Goal: Transaction & Acquisition: Purchase product/service

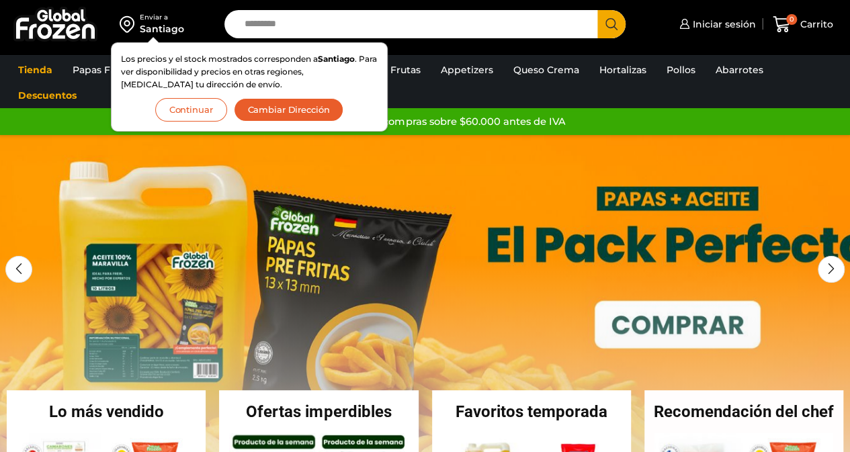
click at [204, 105] on button "Continuar" at bounding box center [191, 110] width 72 height 24
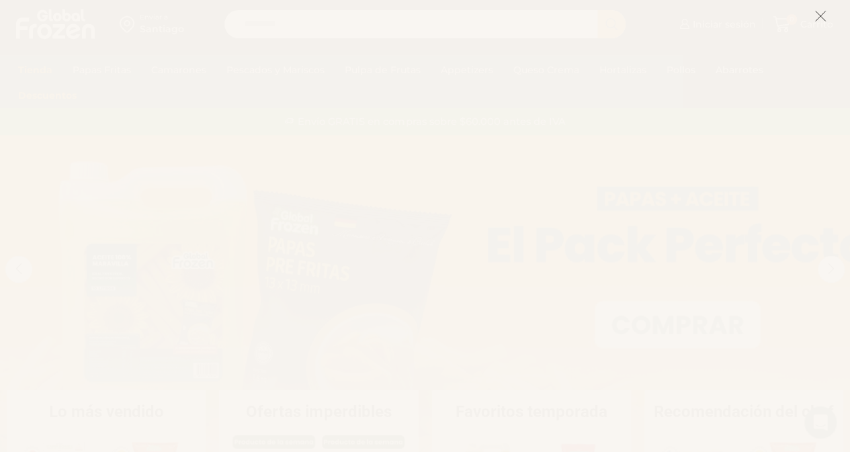
click at [825, 19] on icon at bounding box center [820, 16] width 12 height 12
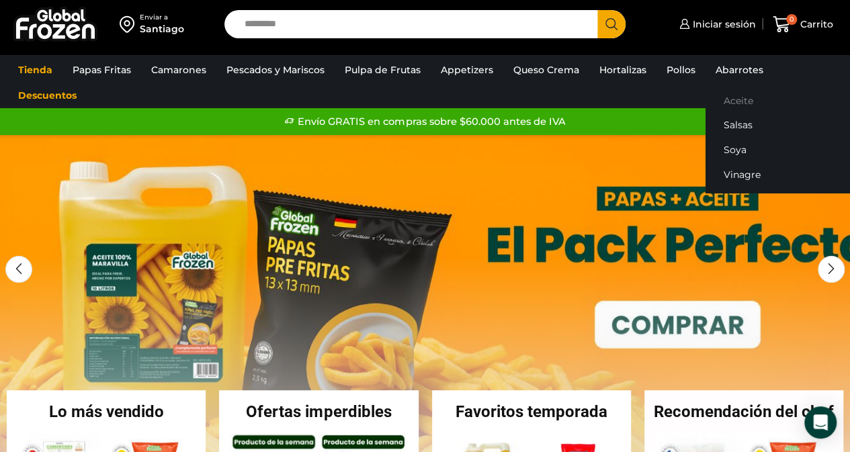
click at [726, 98] on link "Aceite" at bounding box center [789, 100] width 169 height 25
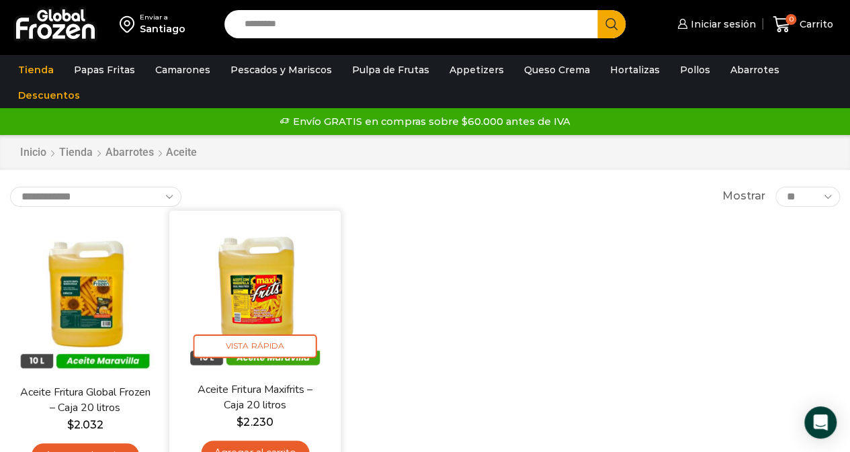
click at [247, 445] on link "Agregar al carrito" at bounding box center [255, 453] width 108 height 25
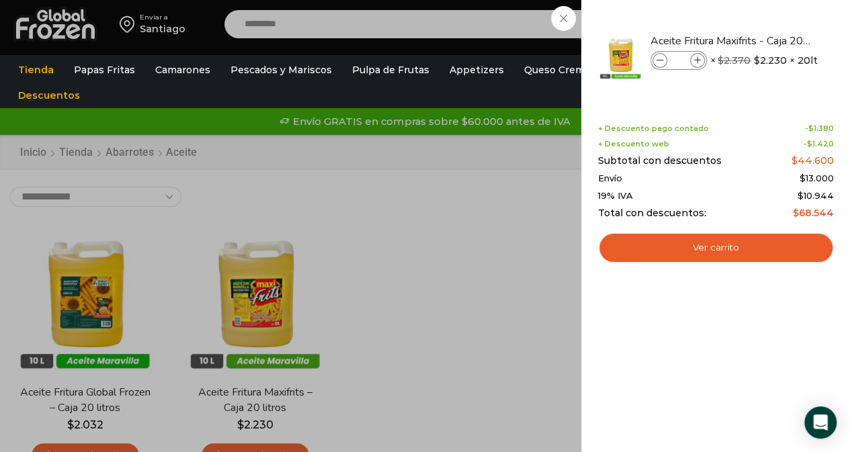
click at [769, 18] on div "1 Carrito 1 1 Shopping Cart *" at bounding box center [802, 25] width 67 height 32
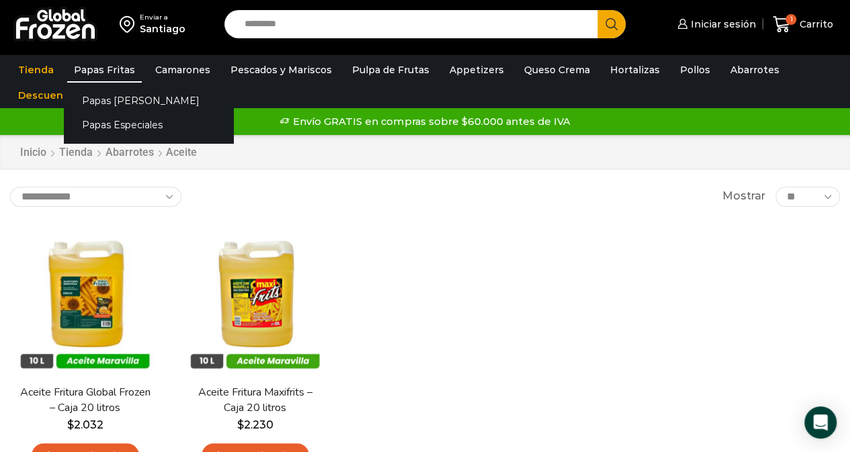
click at [114, 67] on link "Papas Fritas" at bounding box center [104, 70] width 75 height 26
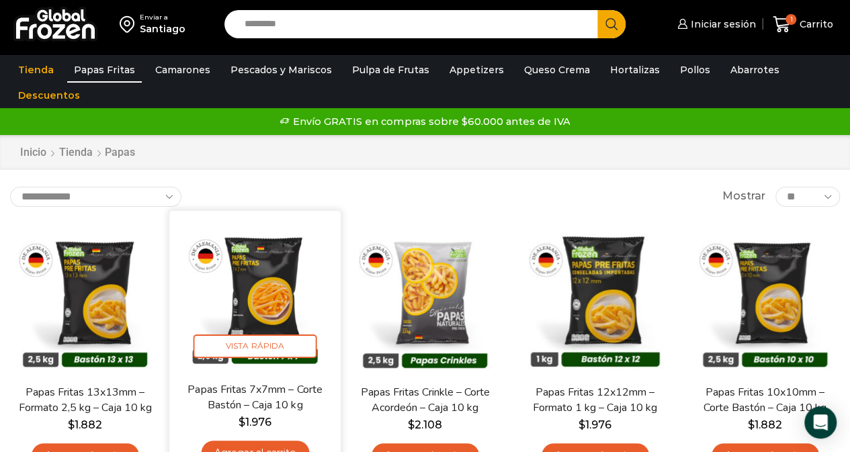
click at [267, 298] on img at bounding box center [254, 295] width 151 height 151
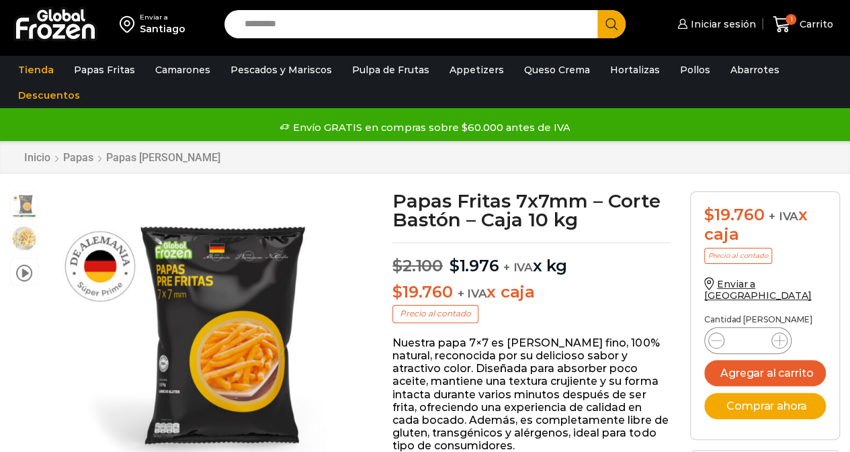
click at [779, 335] on icon at bounding box center [779, 340] width 11 height 11
type input "*"
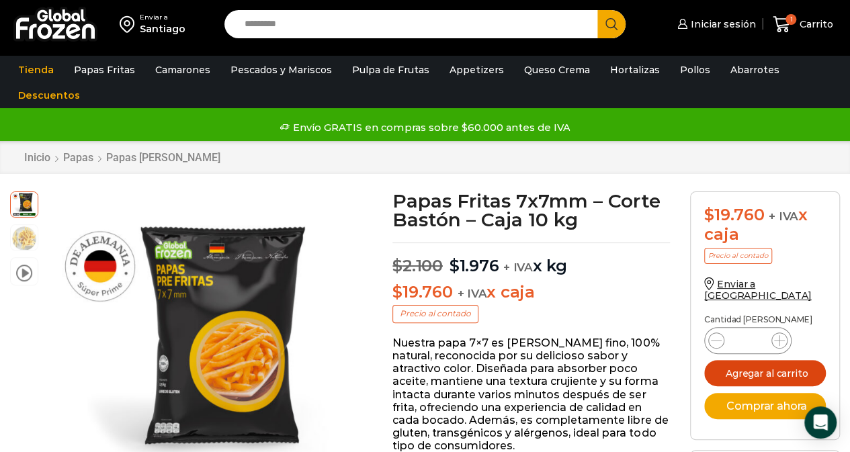
click at [756, 360] on button "Agregar al carrito" at bounding box center [765, 373] width 122 height 26
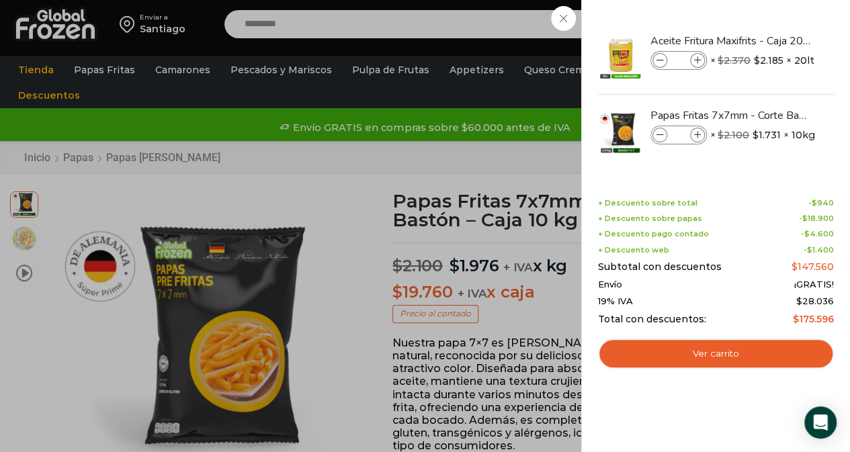
click at [769, 25] on div "7 Carrito 7 7 Shopping Cart *" at bounding box center [802, 25] width 67 height 32
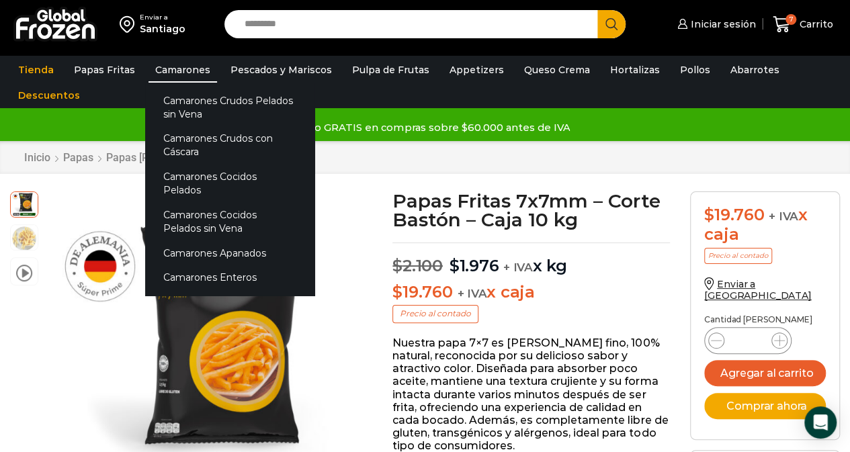
click at [165, 69] on link "Camarones" at bounding box center [182, 70] width 69 height 26
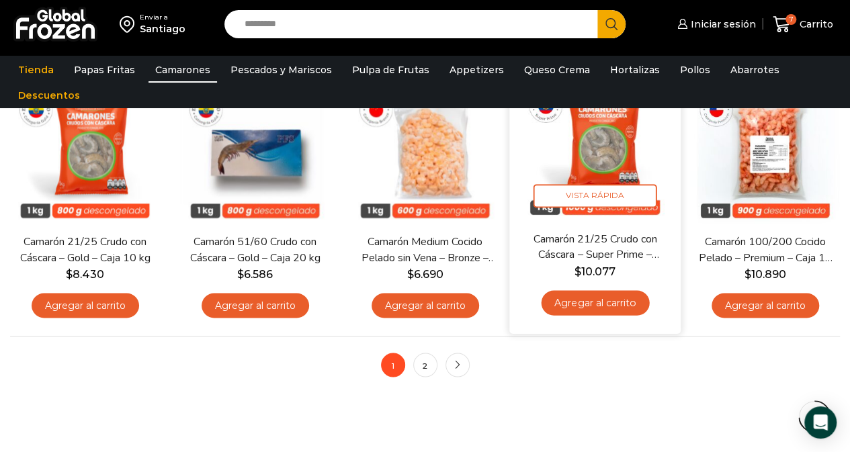
scroll to position [969, 0]
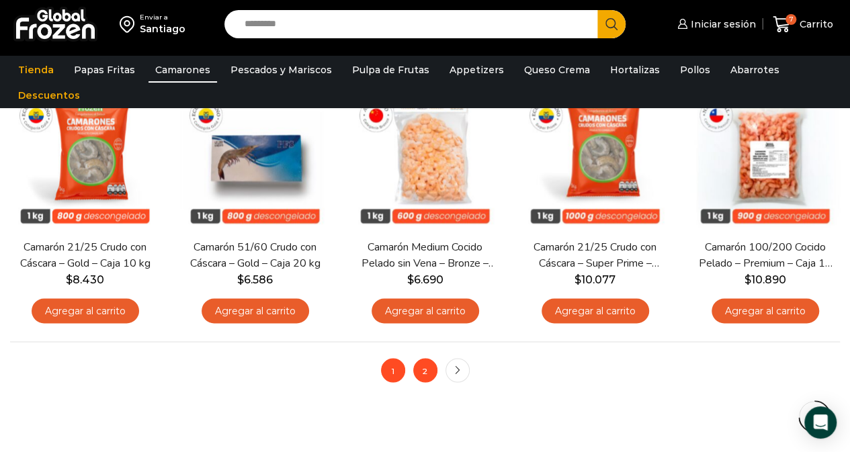
click at [422, 368] on link "2" at bounding box center [425, 370] width 24 height 24
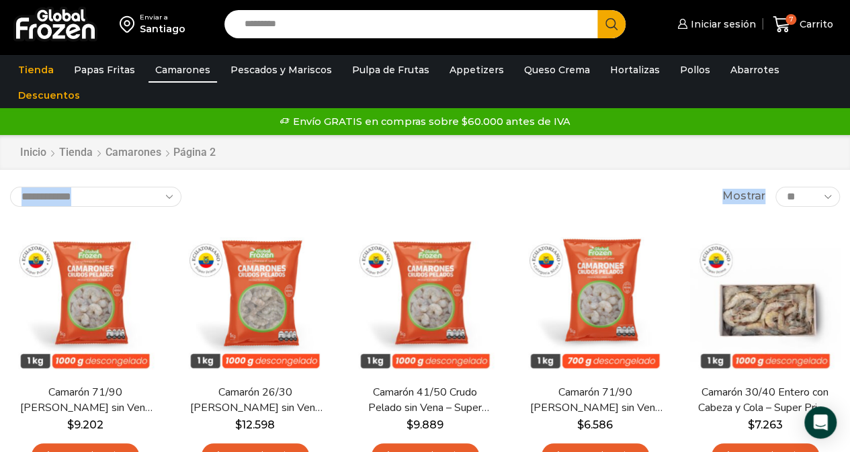
drag, startPoint x: 849, startPoint y: 158, endPoint x: 853, endPoint y: 194, distance: 36.5
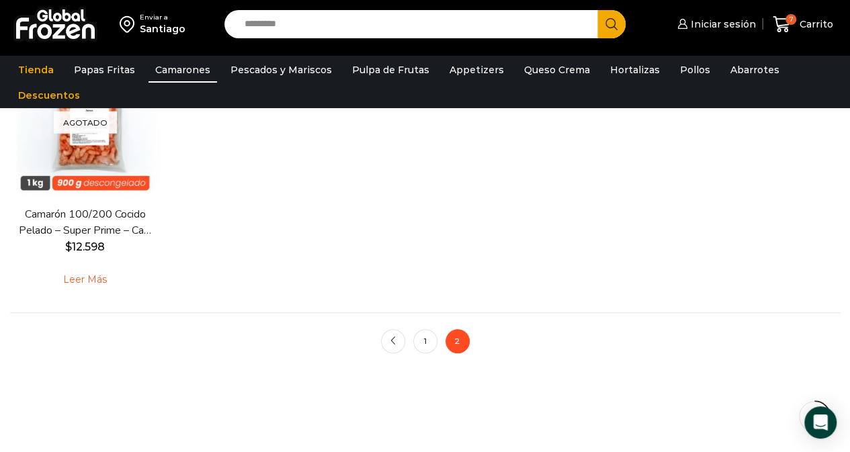
scroll to position [454, 0]
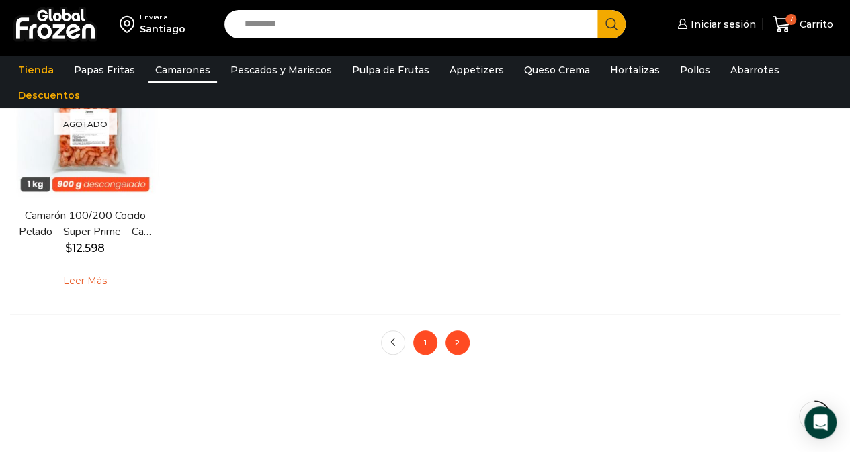
click at [426, 349] on link "1" at bounding box center [425, 343] width 24 height 24
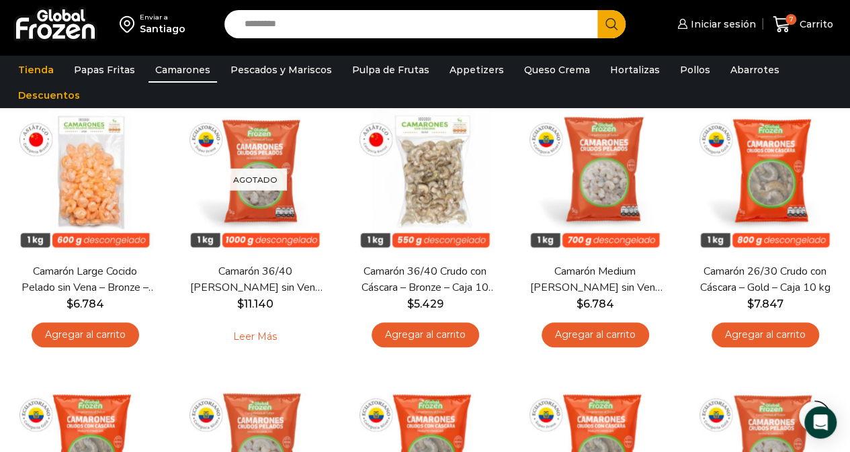
scroll to position [396, 0]
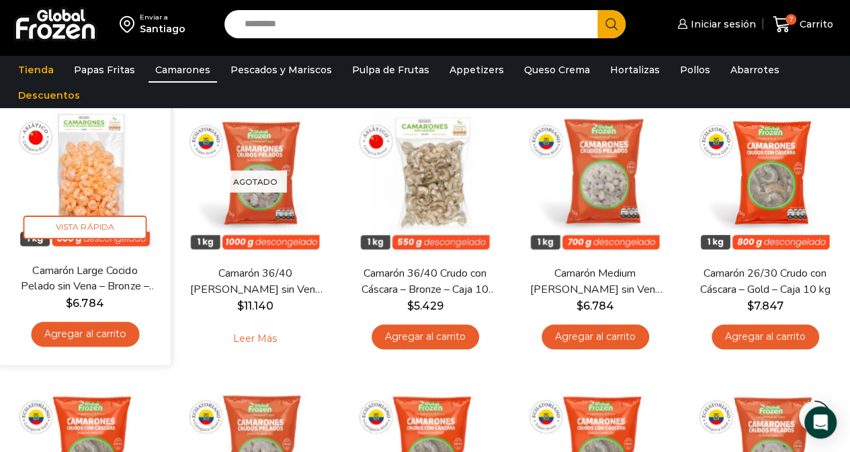
click at [94, 331] on link "Agregar al carrito" at bounding box center [85, 334] width 108 height 25
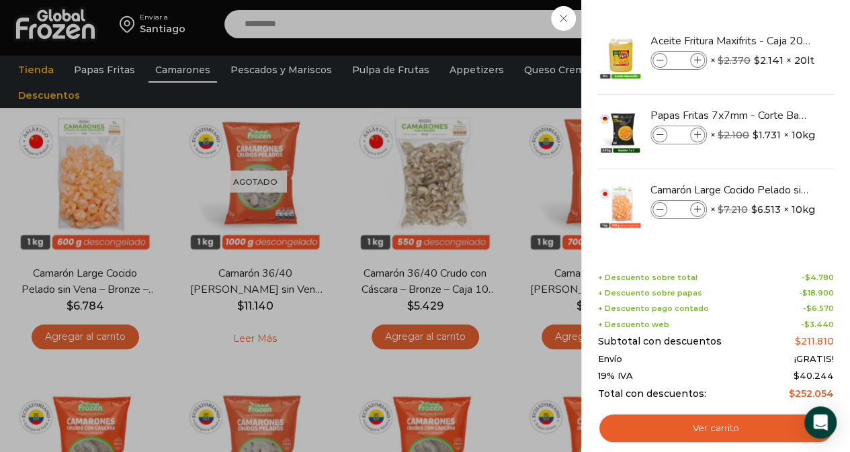
click at [769, 16] on div "8 Carrito 8 8 Shopping Cart *" at bounding box center [802, 25] width 67 height 32
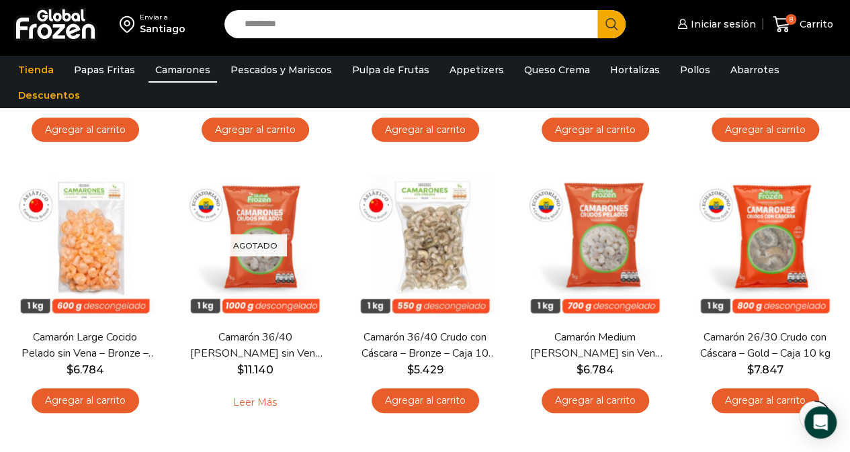
scroll to position [214, 0]
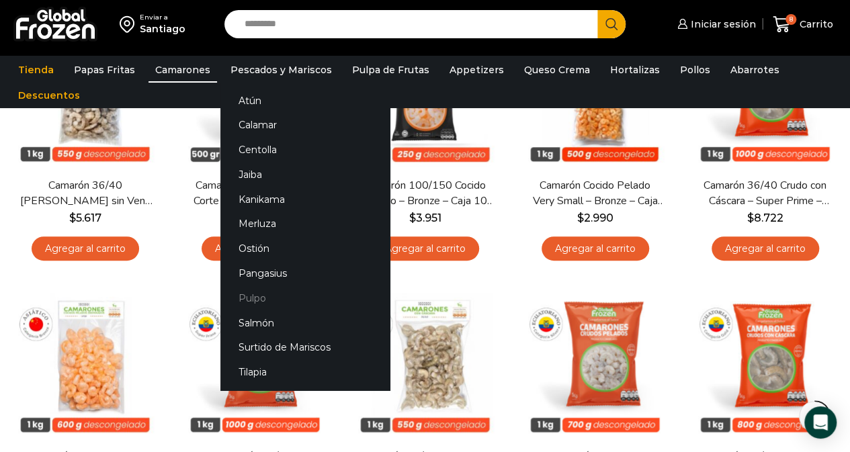
click at [262, 293] on link "Pulpo" at bounding box center [304, 298] width 169 height 25
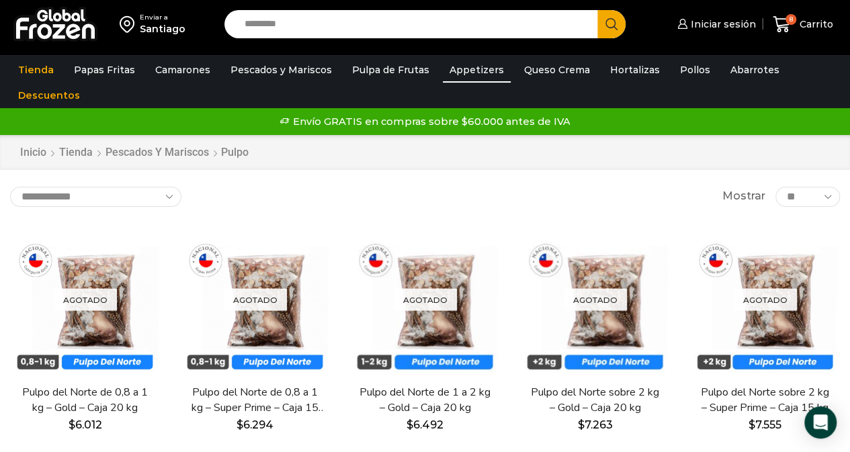
click at [470, 68] on link "Appetizers" at bounding box center [477, 70] width 68 height 26
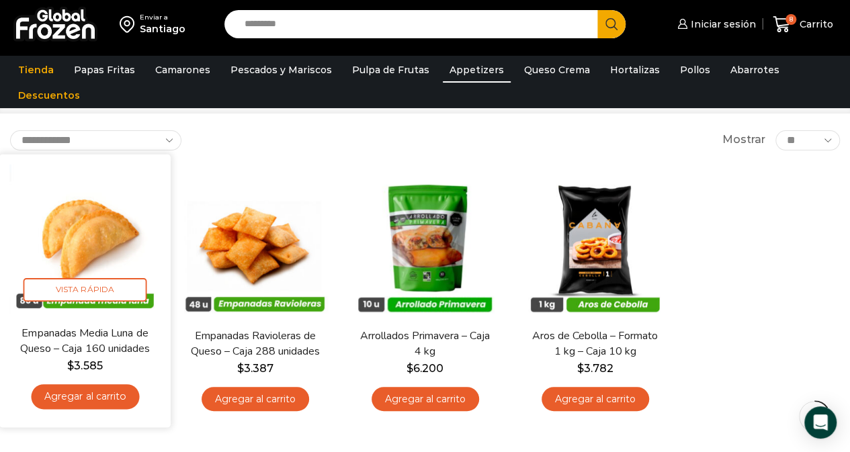
scroll to position [67, 0]
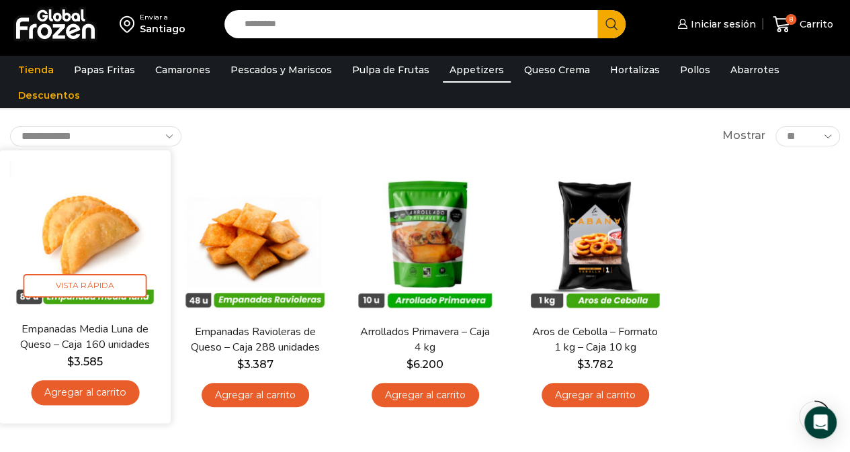
click at [116, 390] on link "Agregar al carrito" at bounding box center [85, 392] width 108 height 25
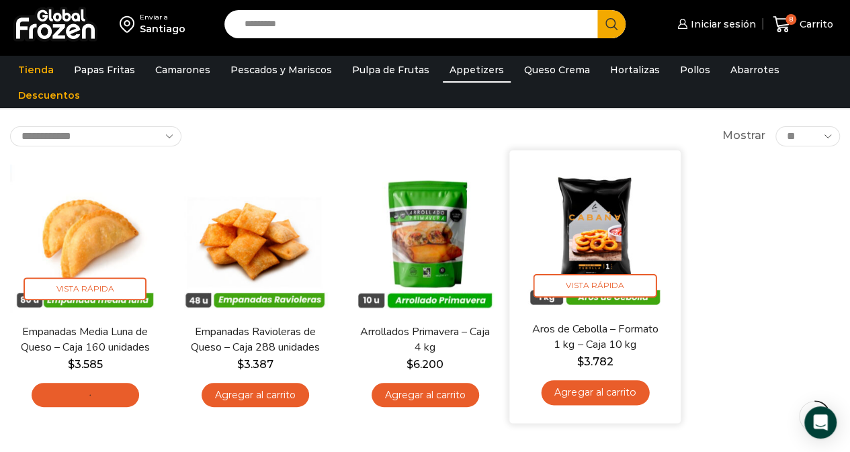
click at [613, 396] on link "Agregar al carrito" at bounding box center [595, 392] width 108 height 25
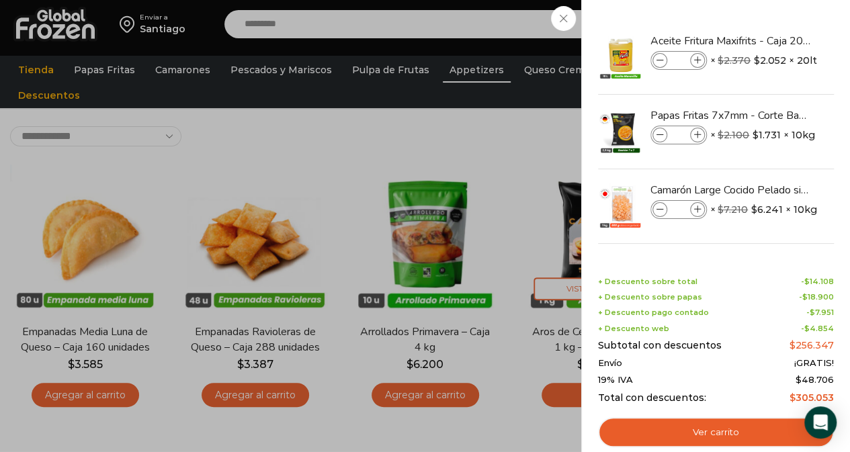
click at [769, 17] on div "10 Carrito 10 10 Shopping Cart" at bounding box center [802, 25] width 67 height 32
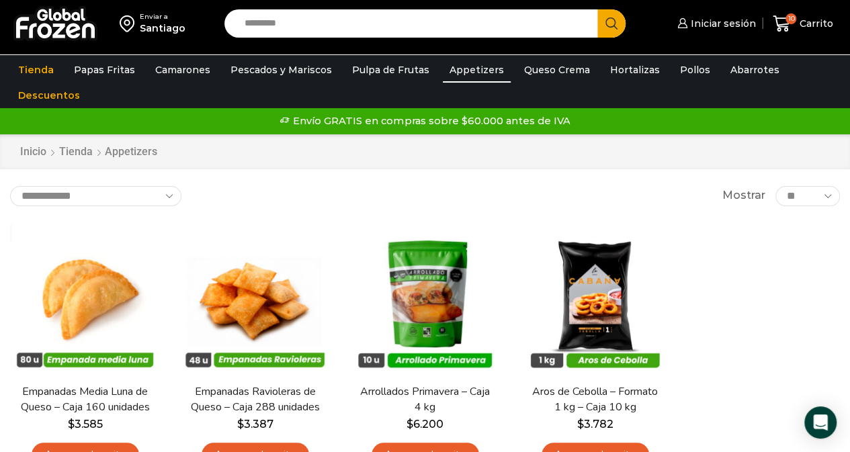
scroll to position [0, 0]
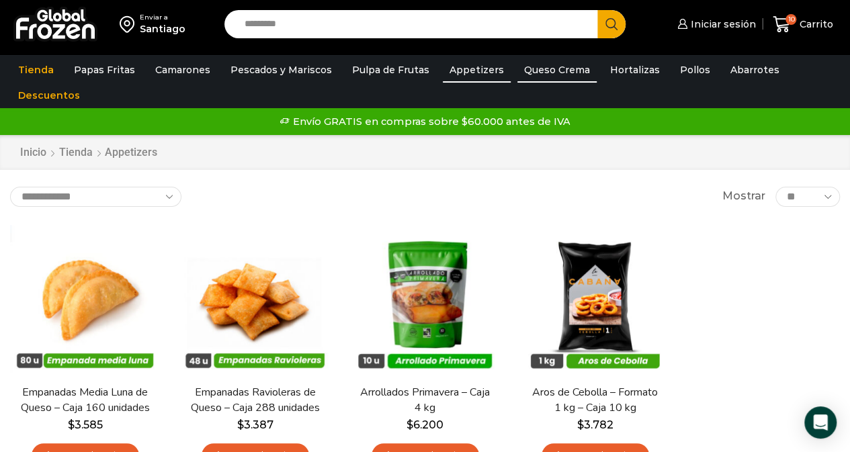
click at [565, 69] on link "Queso Crema" at bounding box center [556, 70] width 79 height 26
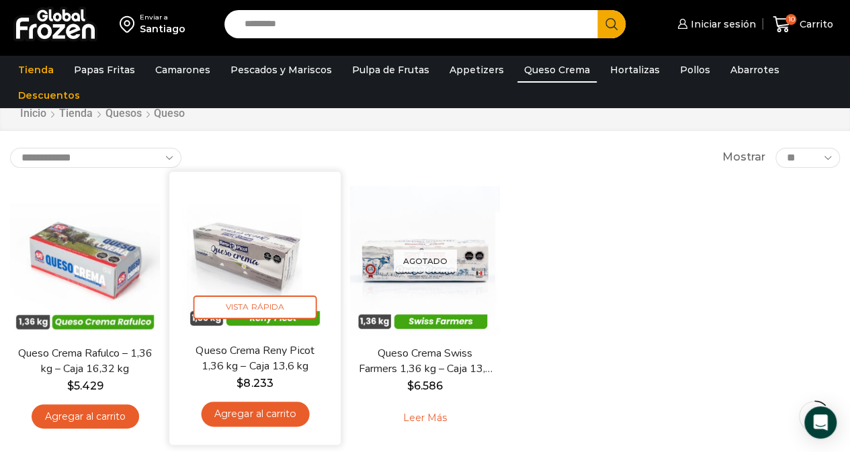
scroll to position [67, 0]
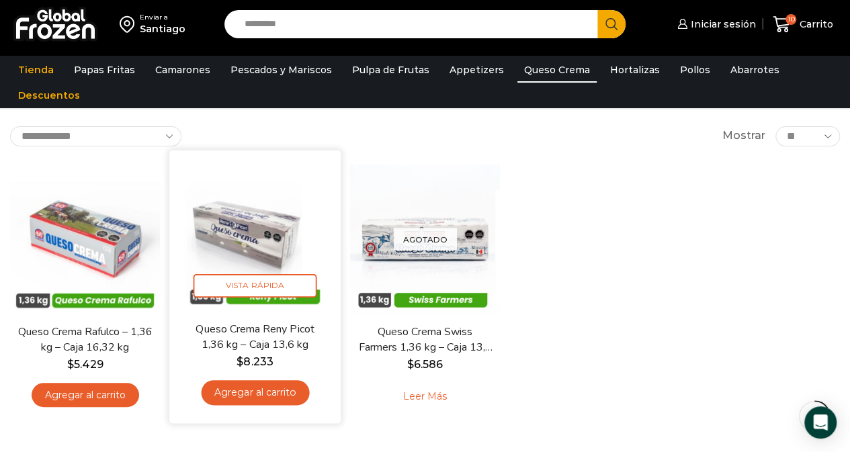
click at [274, 383] on link "Agregar al carrito" at bounding box center [255, 392] width 108 height 25
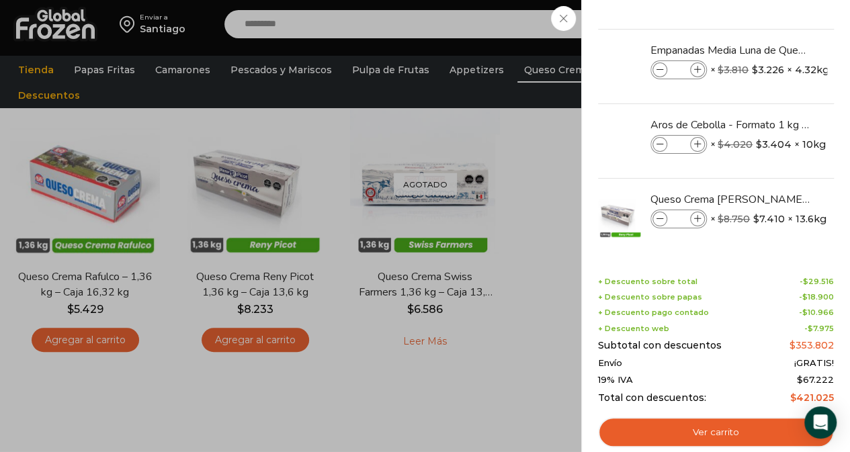
scroll to position [218, 0]
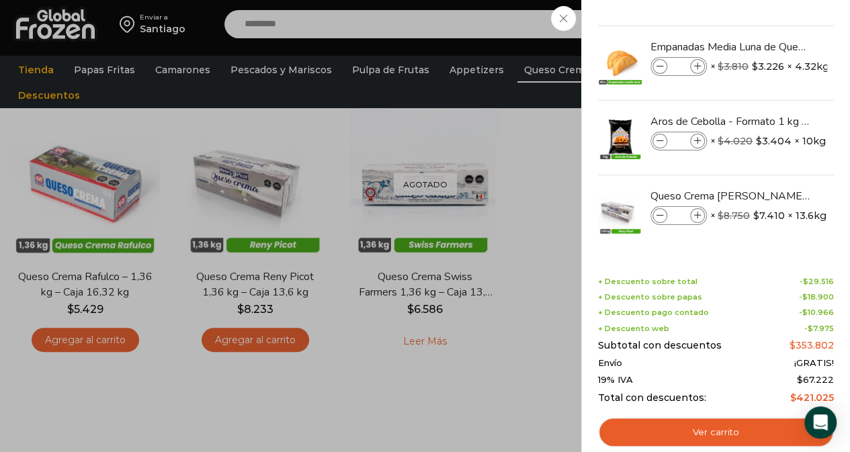
click at [769, 40] on div "11 Carrito 11 11 Shopping Cart *" at bounding box center [802, 25] width 67 height 32
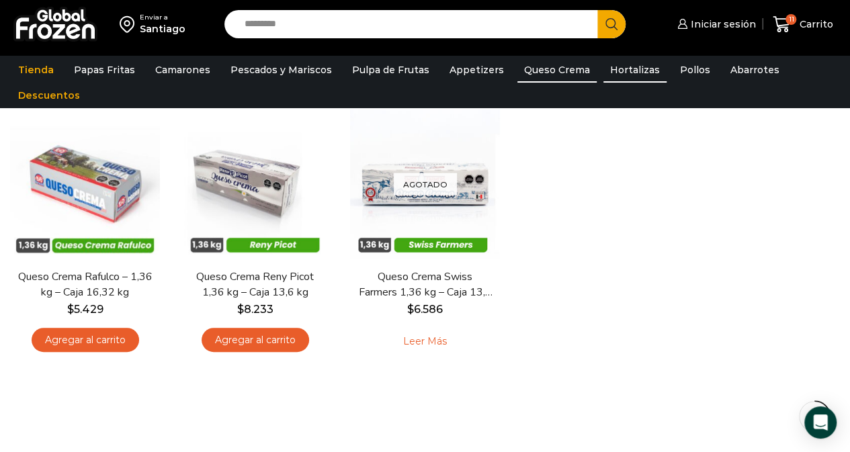
click at [613, 72] on link "Hortalizas" at bounding box center [634, 70] width 63 height 26
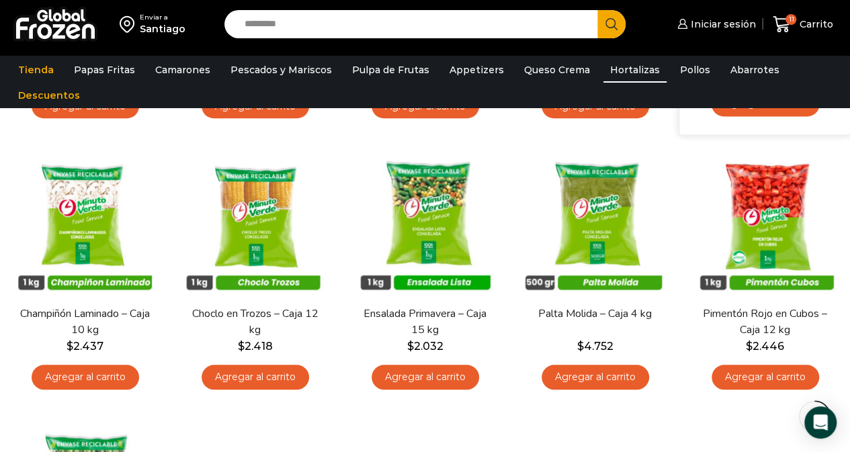
scroll to position [333, 0]
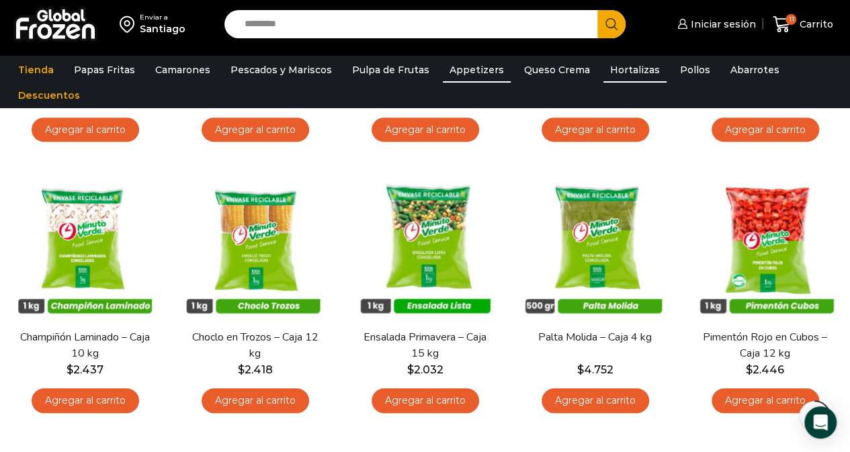
click at [462, 73] on link "Appetizers" at bounding box center [477, 70] width 68 height 26
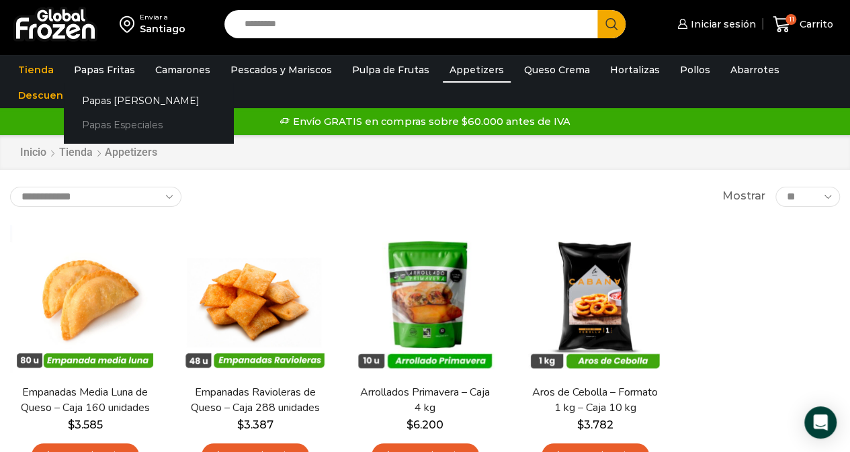
click at [108, 122] on link "Papas Especiales" at bounding box center [148, 125] width 169 height 25
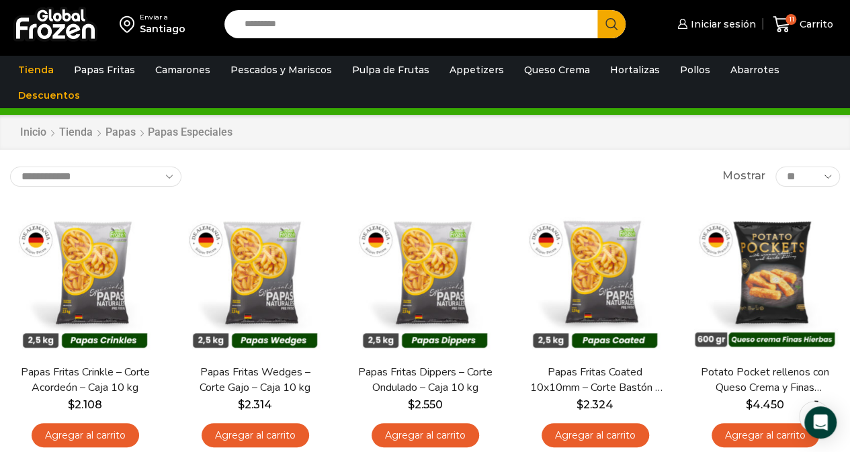
scroll to position [23, 0]
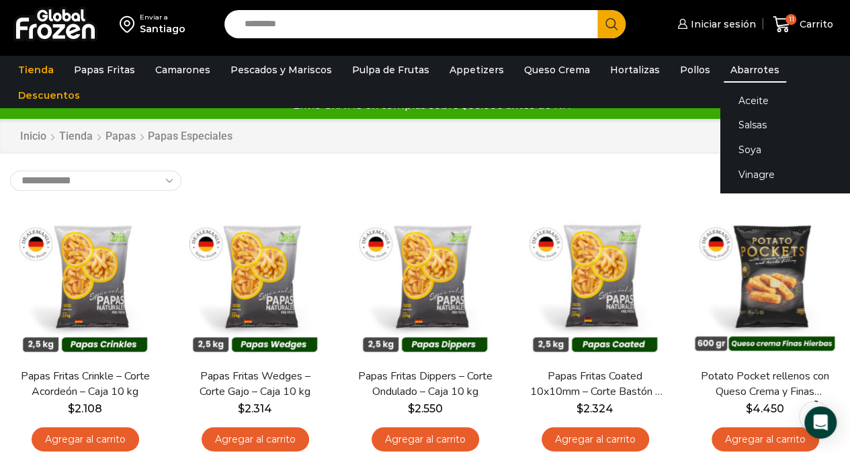
click at [738, 68] on link "Abarrotes" at bounding box center [755, 70] width 62 height 26
click at [724, 146] on link "Soya" at bounding box center [804, 150] width 169 height 25
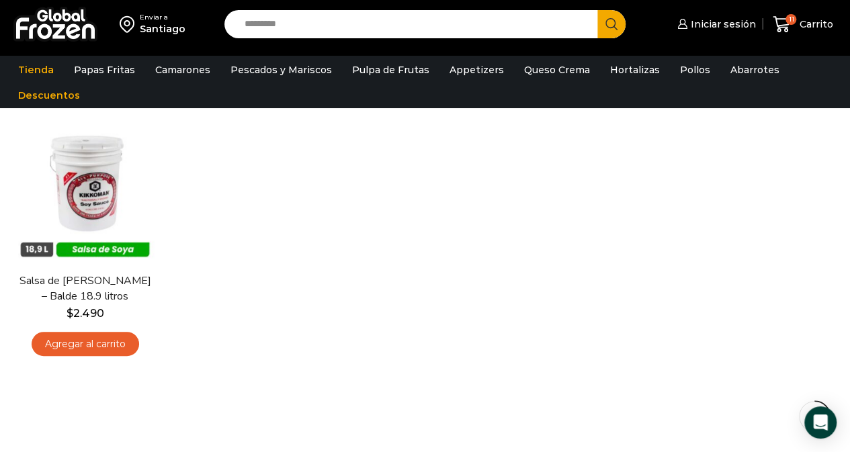
scroll to position [109, 0]
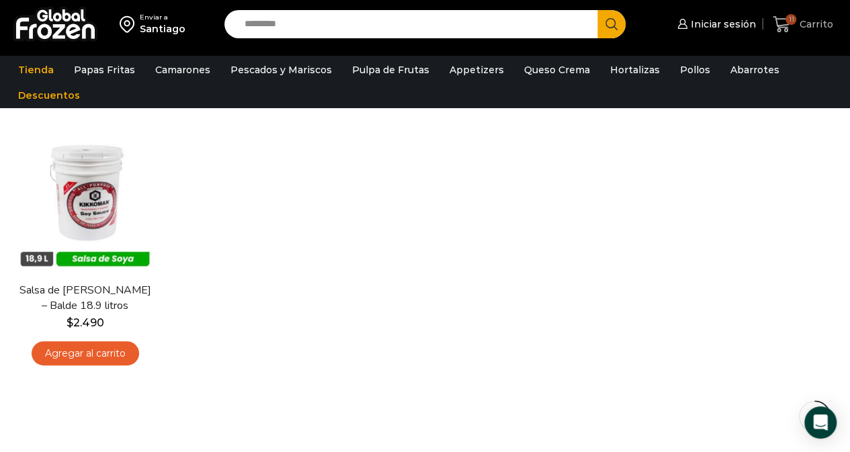
click at [821, 17] on span "Carrito" at bounding box center [814, 23] width 37 height 13
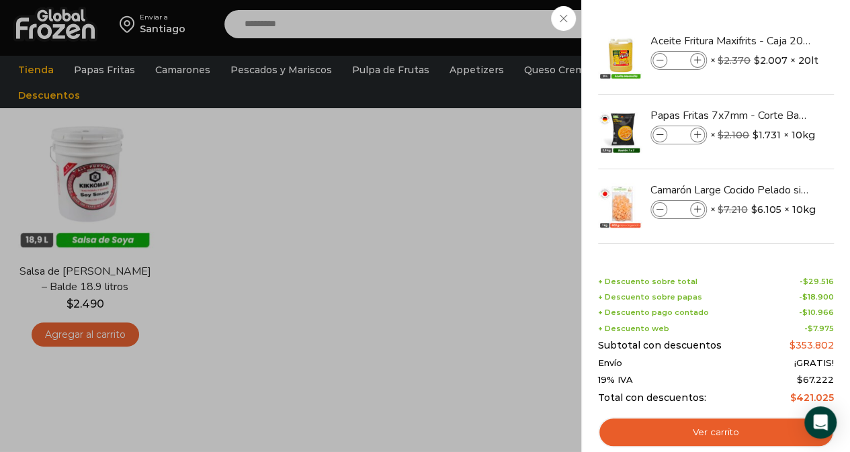
scroll to position [134, 0]
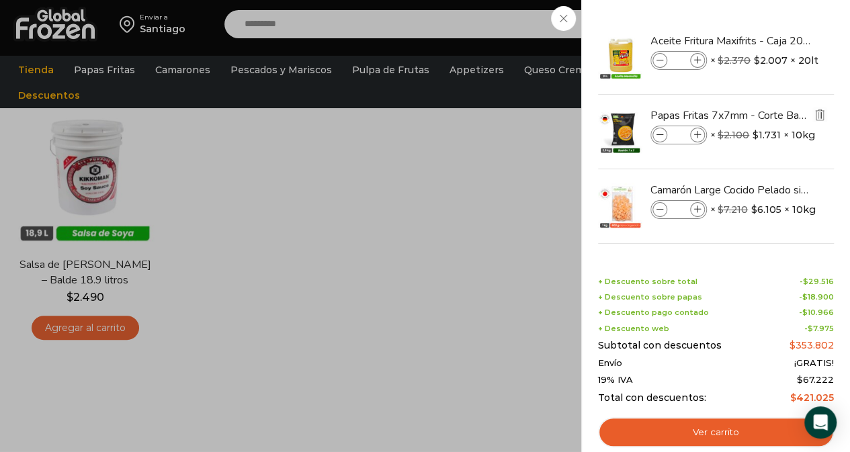
click at [835, 110] on div "11 Shopping Cart Aceite Fritura Maxifrits - Caja 20 litros Aceite Fritura Maxif…" at bounding box center [715, 226] width 269 height 452
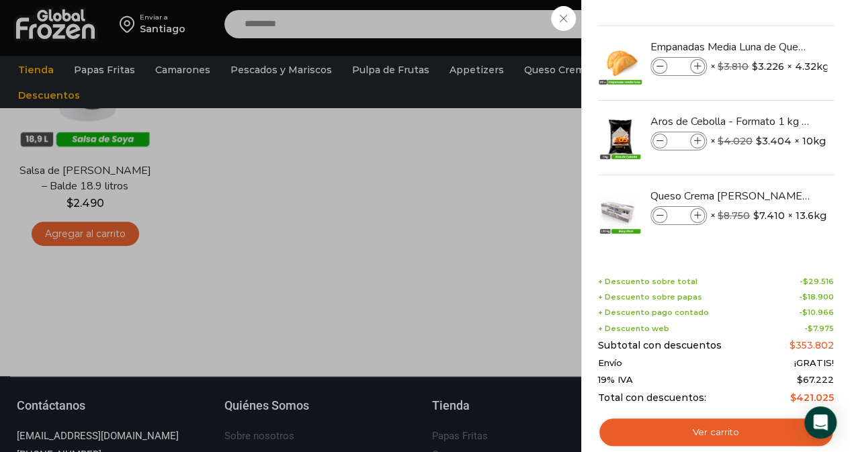
scroll to position [228, 0]
click at [661, 216] on icon at bounding box center [659, 215] width 7 height 7
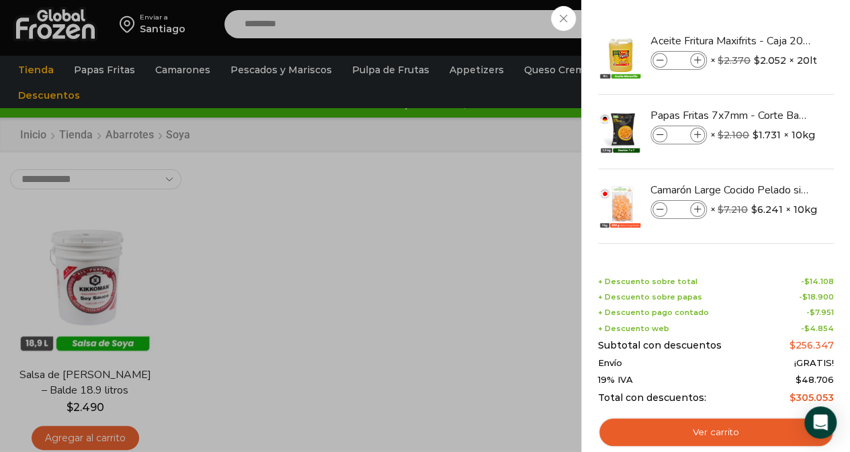
scroll to position [0, 0]
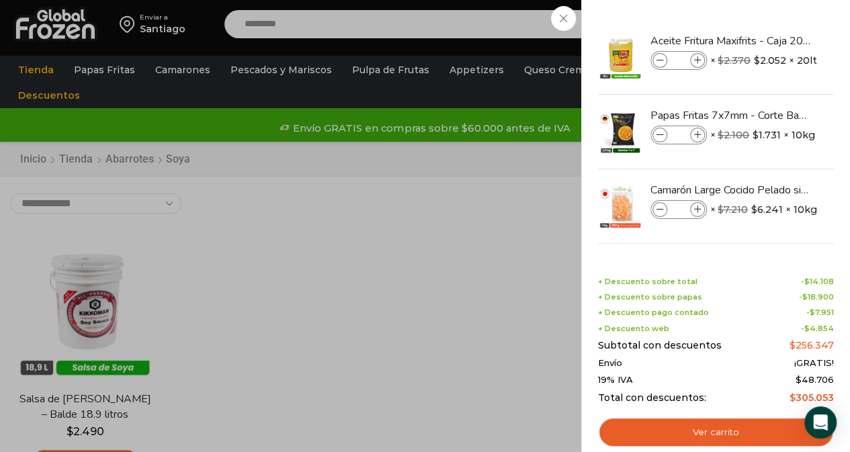
click at [769, 19] on div "10 Carrito 10 10 Shopping Cart *" at bounding box center [802, 25] width 67 height 32
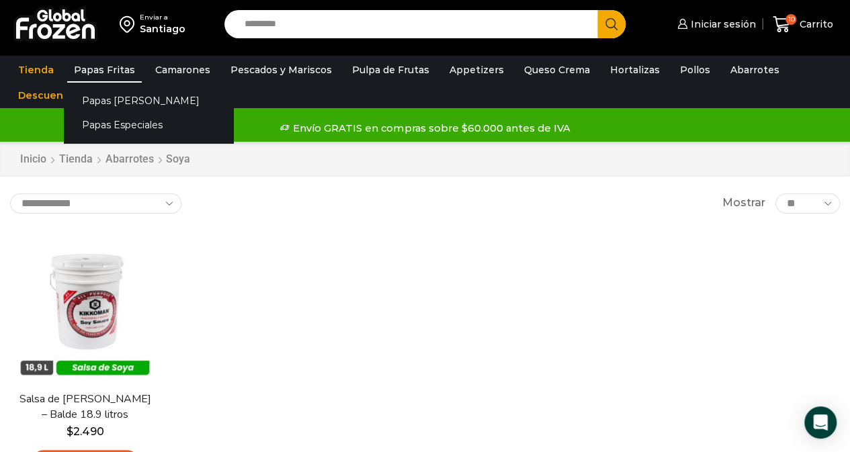
click at [103, 71] on link "Papas Fritas" at bounding box center [104, 70] width 75 height 26
click at [105, 130] on link "Papas Especiales" at bounding box center [148, 125] width 169 height 25
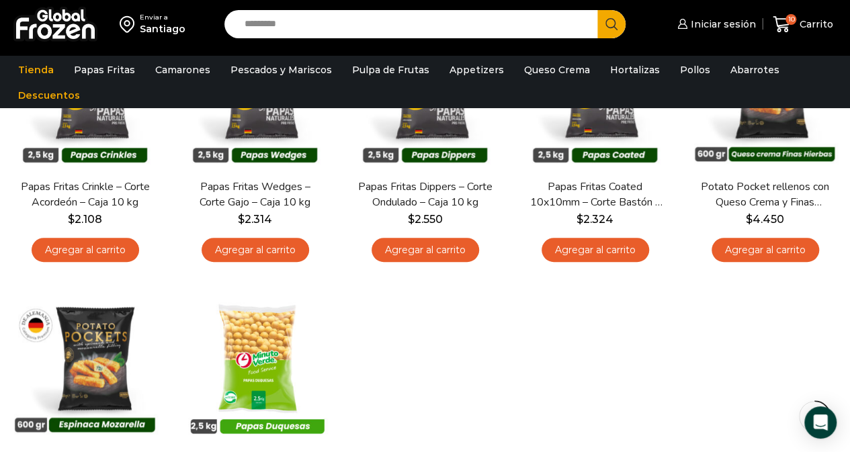
scroll to position [202, 0]
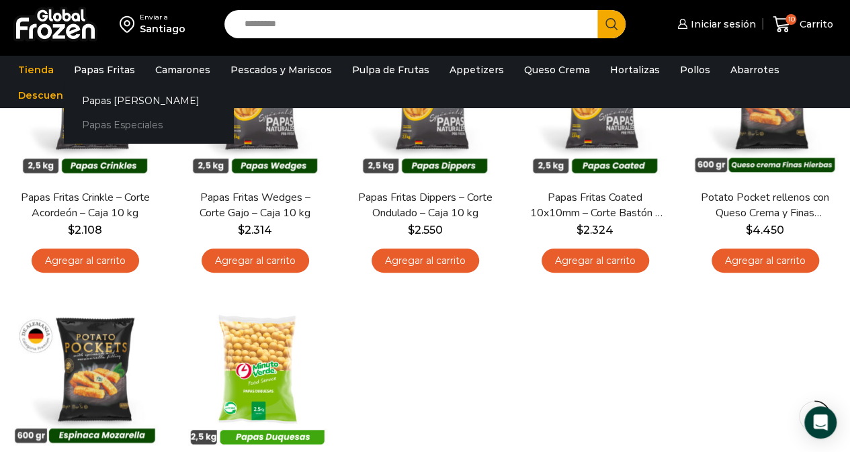
click at [107, 119] on link "Papas Especiales" at bounding box center [148, 125] width 169 height 25
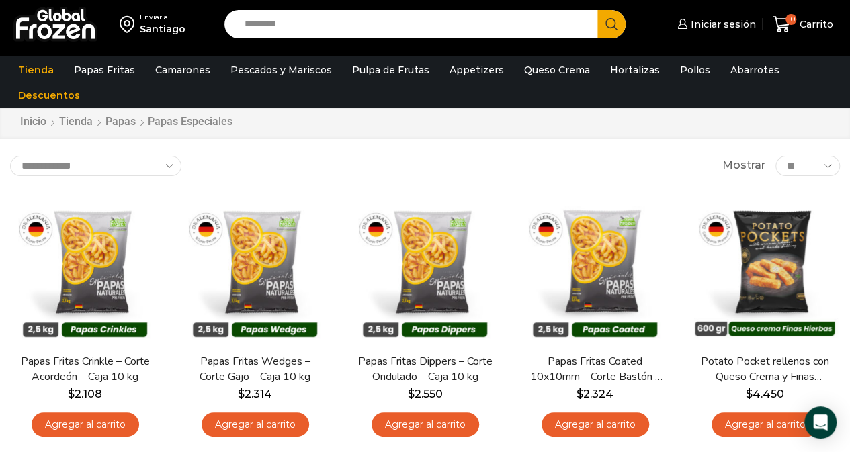
scroll to position [11, 0]
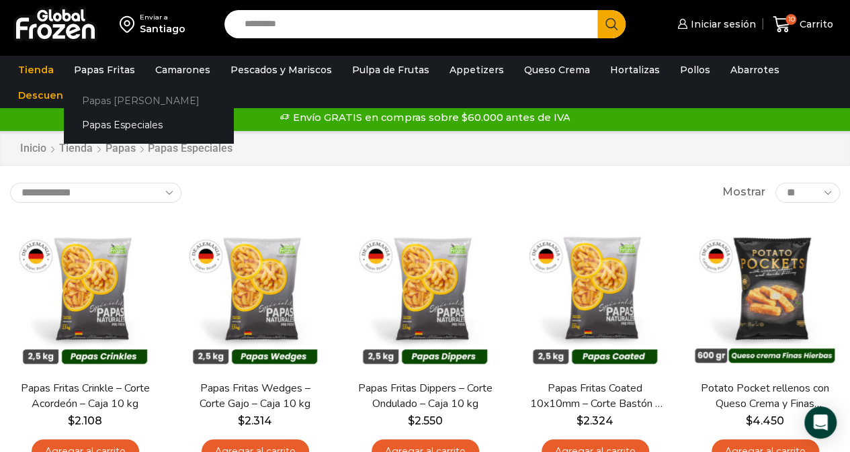
click at [99, 100] on link "Papas [PERSON_NAME]" at bounding box center [148, 100] width 169 height 25
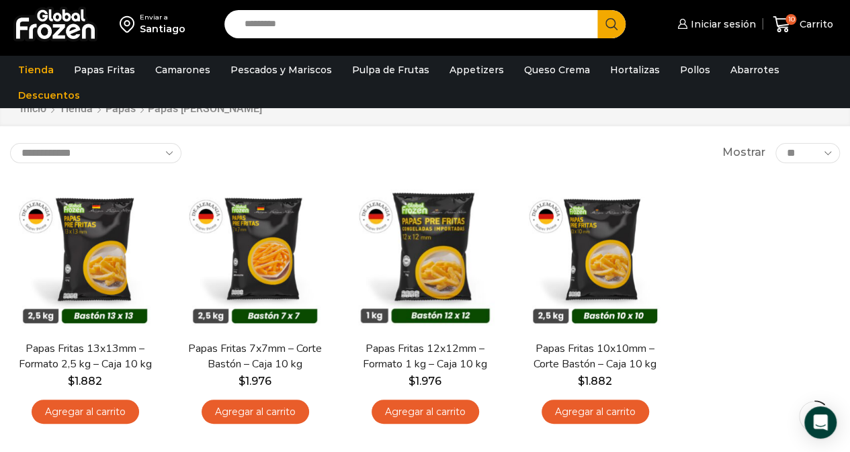
scroll to position [50, 0]
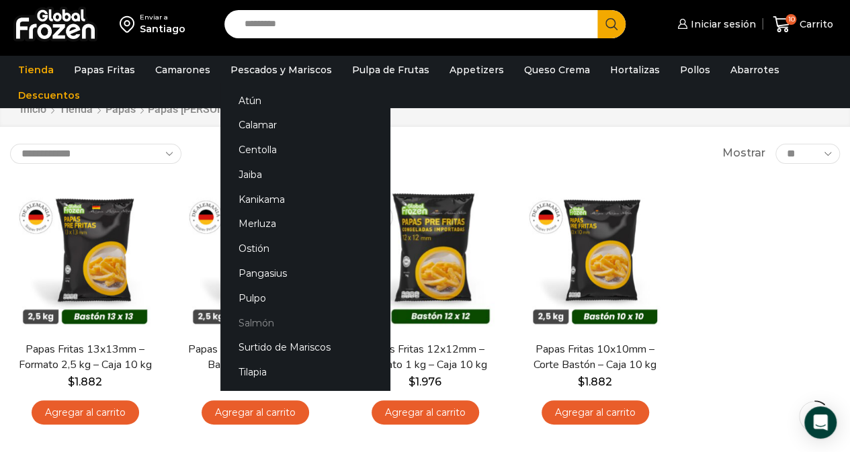
click at [258, 321] on link "Salmón" at bounding box center [304, 322] width 169 height 25
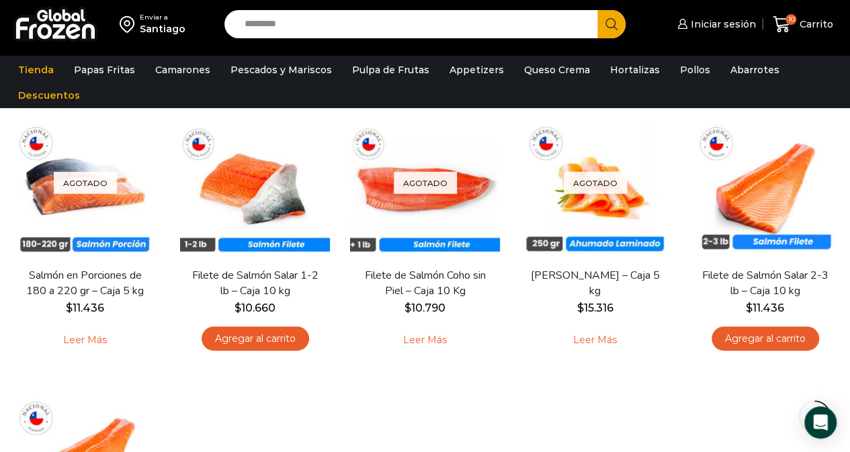
scroll to position [134, 0]
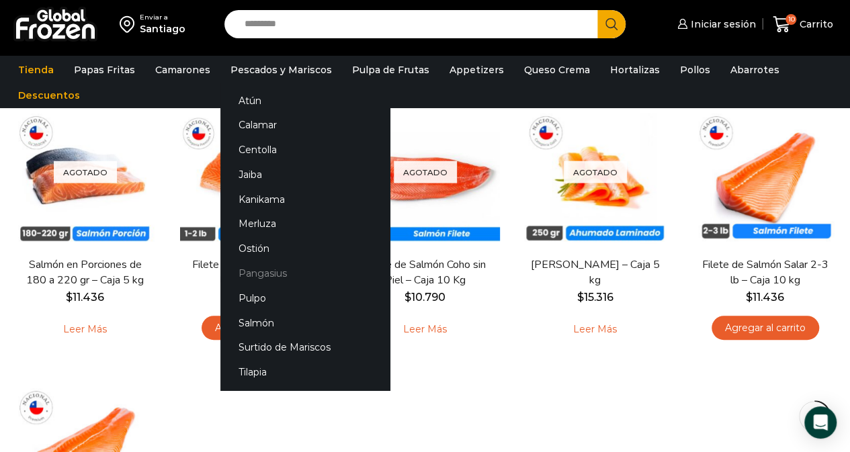
click at [258, 277] on link "Pangasius" at bounding box center [304, 273] width 169 height 25
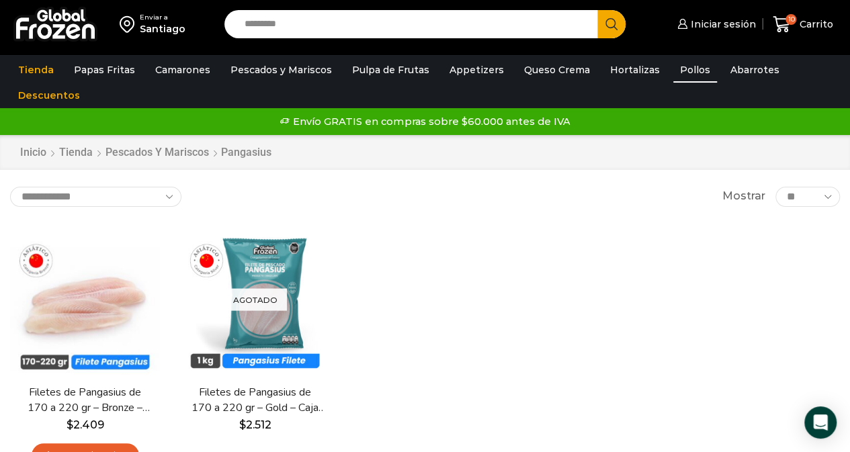
click at [685, 71] on link "Pollos" at bounding box center [695, 70] width 44 height 26
